Goal: Transaction & Acquisition: Download file/media

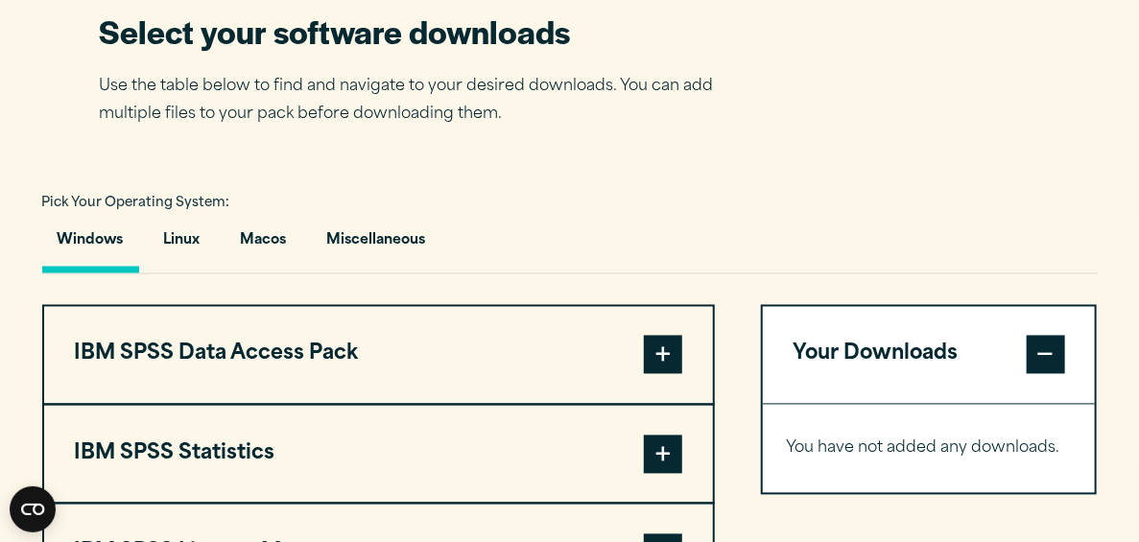
scroll to position [1344, 0]
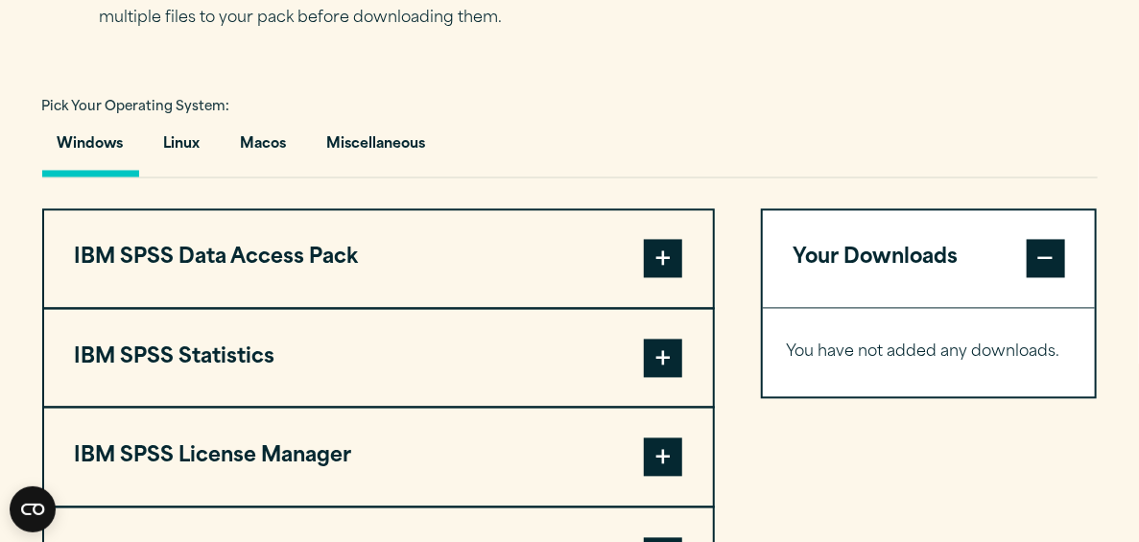
click at [663, 256] on span at bounding box center [663, 259] width 38 height 38
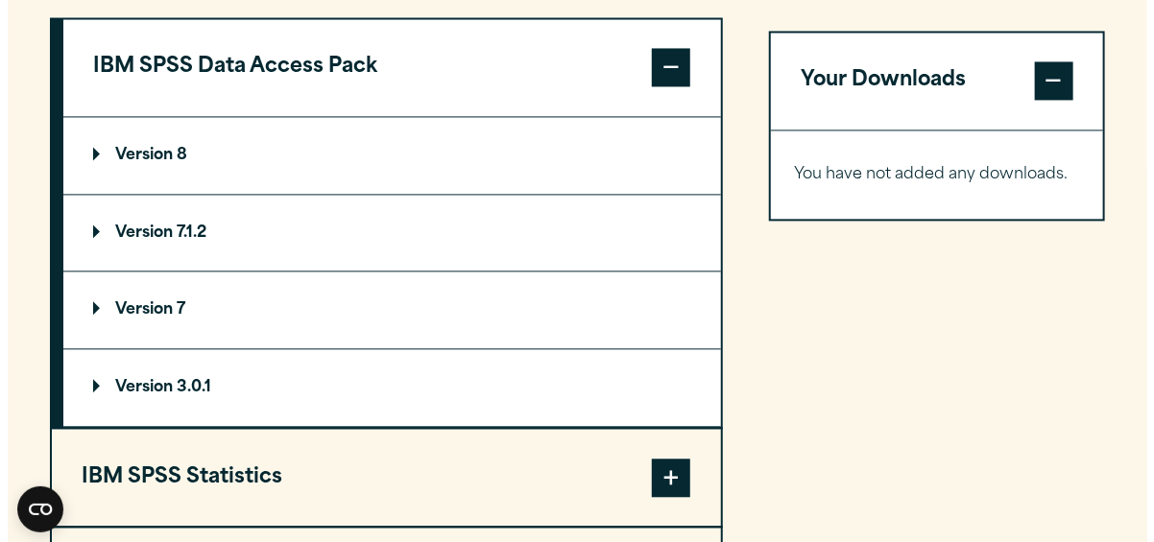
scroll to position [1632, 0]
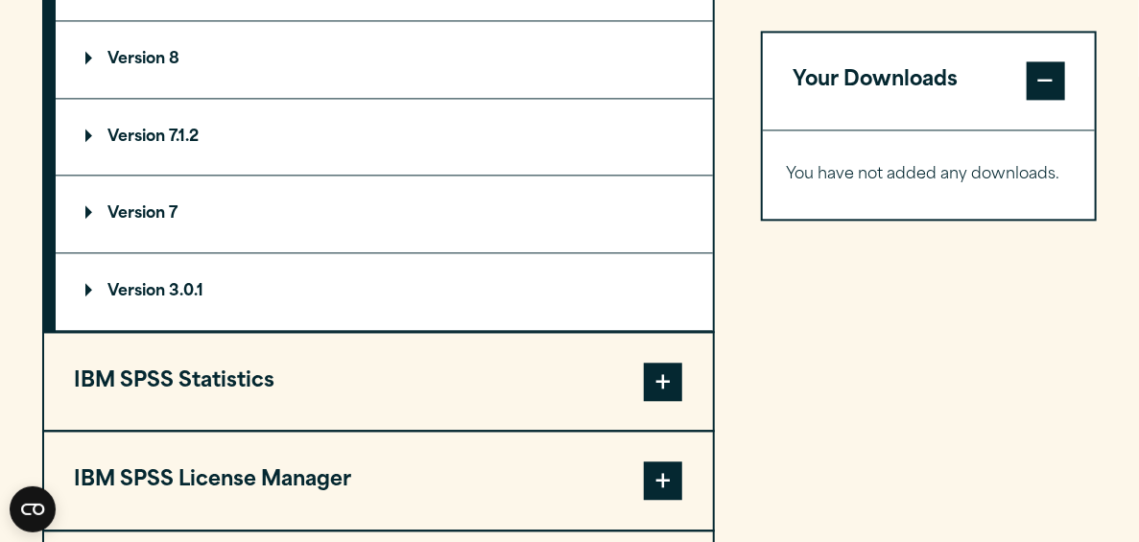
click at [658, 379] on span at bounding box center [663, 382] width 38 height 38
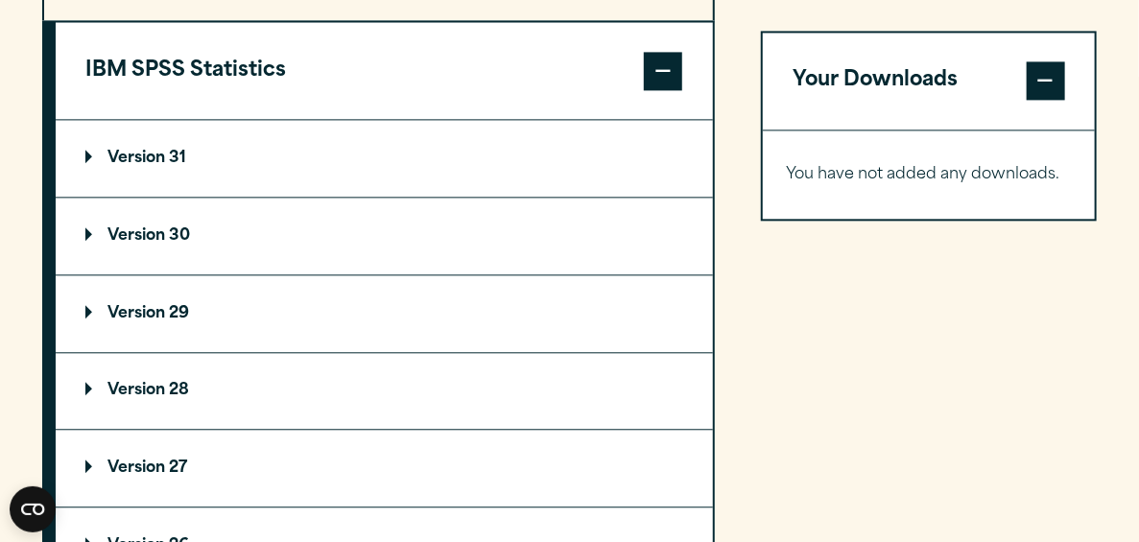
click at [97, 228] on p "Version 30" at bounding box center [137, 235] width 105 height 15
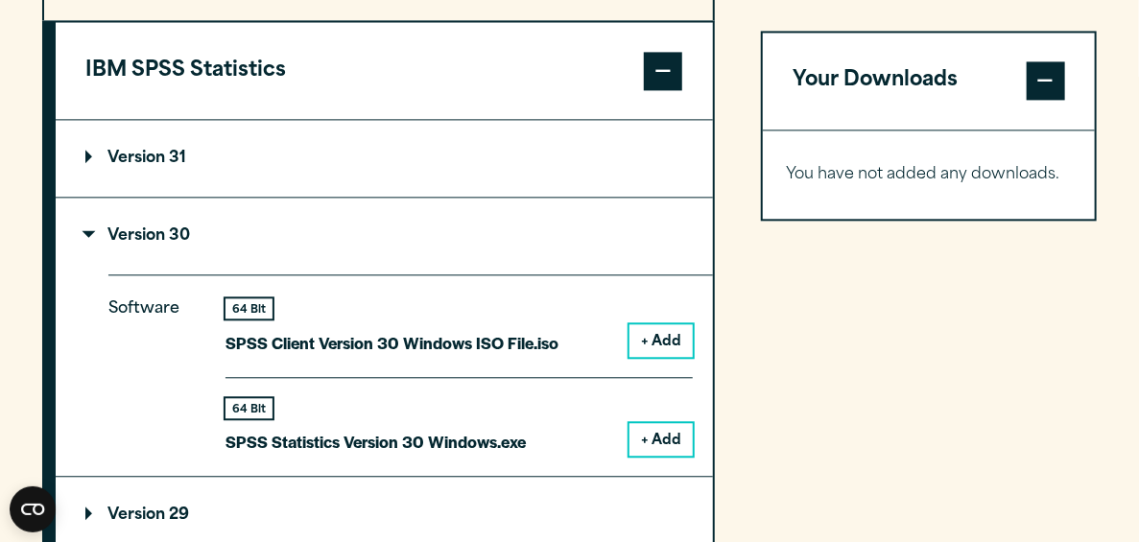
click at [653, 444] on button "+ Add" at bounding box center [661, 439] width 63 height 33
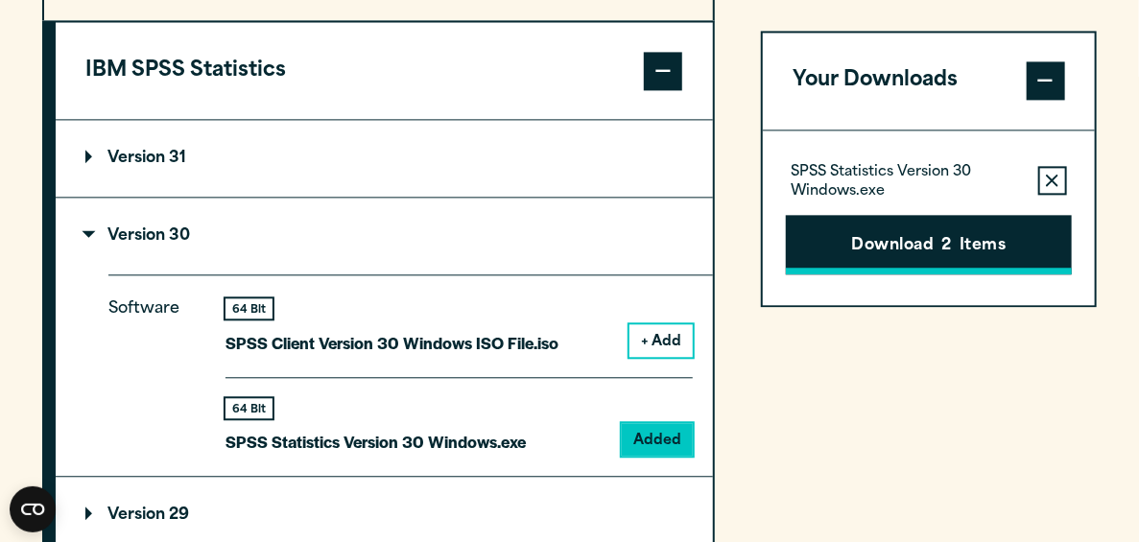
click at [851, 241] on button "Download 2 Items" at bounding box center [928, 245] width 285 height 60
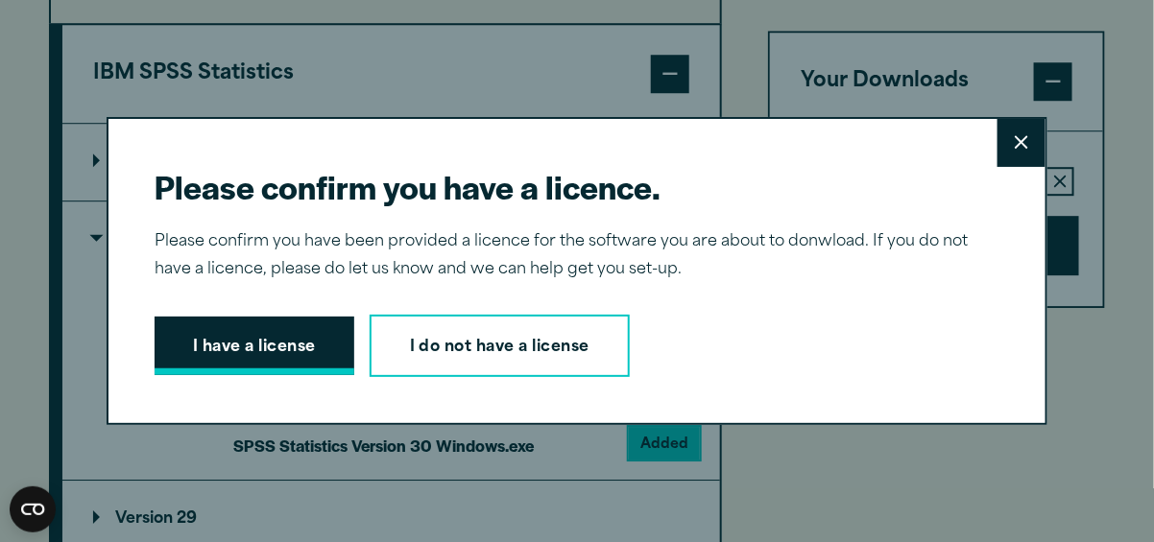
click at [296, 337] on button "I have a license" at bounding box center [255, 347] width 200 height 60
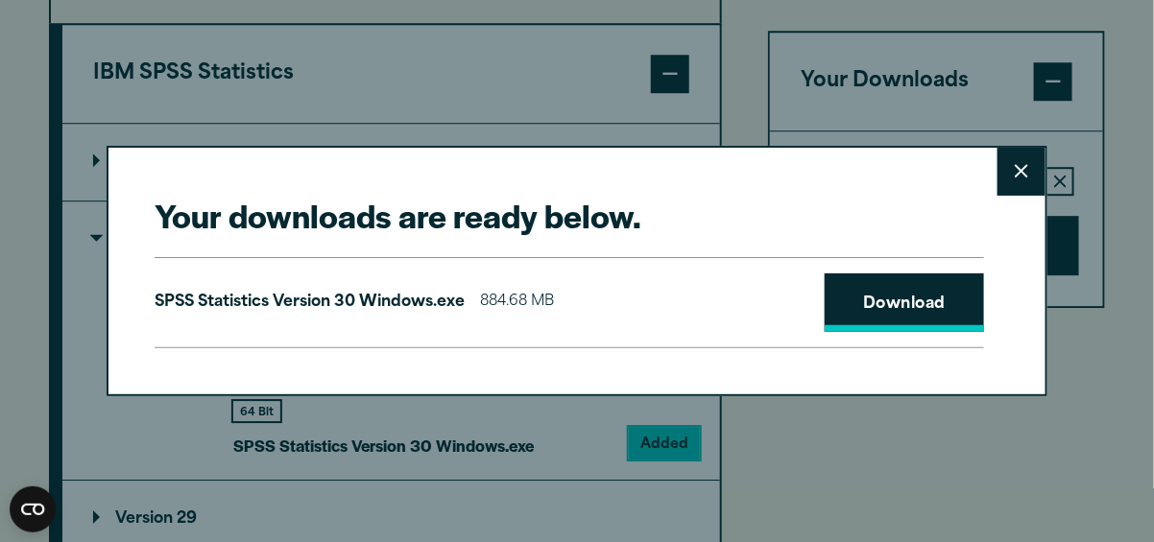
click at [853, 298] on link "Download" at bounding box center [903, 304] width 159 height 60
